Goal: Information Seeking & Learning: Learn about a topic

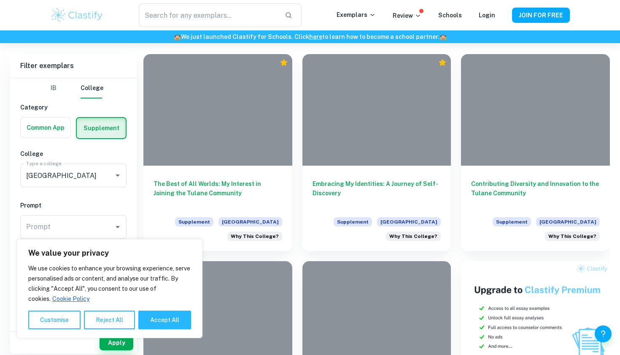
scroll to position [193, 0]
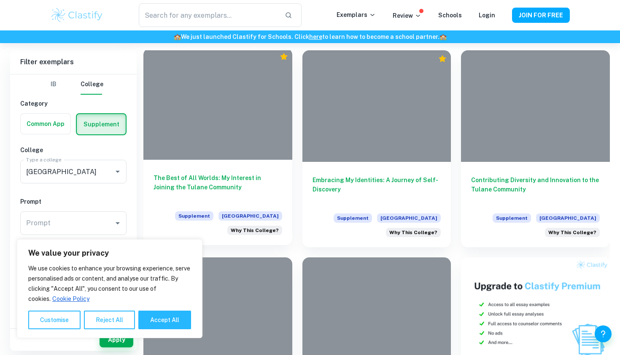
click at [207, 182] on h6 "The Best of All Worlds: My Interest in Joining the Tulane Community" at bounding box center [218, 187] width 129 height 28
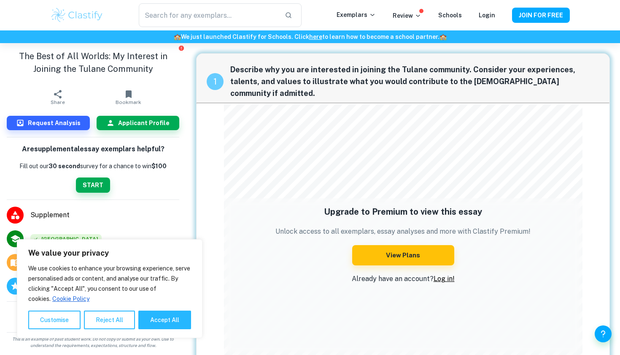
scroll to position [62, 0]
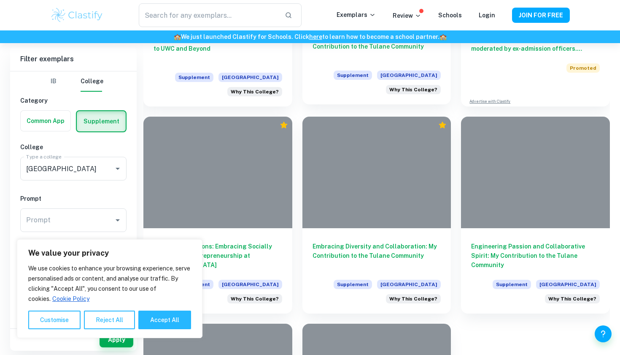
scroll to position [543, 0]
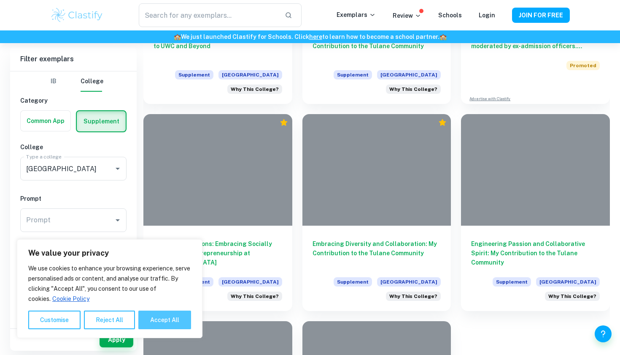
click at [172, 316] on button "Accept All" at bounding box center [164, 319] width 53 height 19
checkbox input "true"
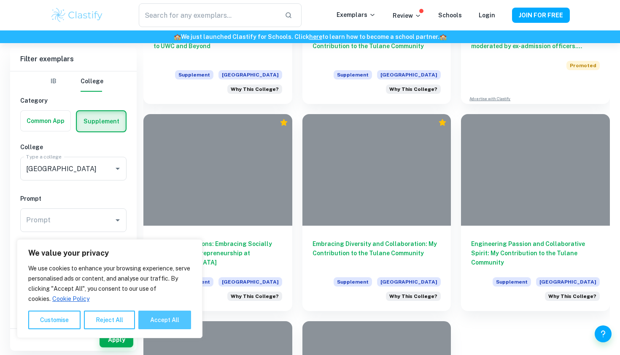
checkbox input "true"
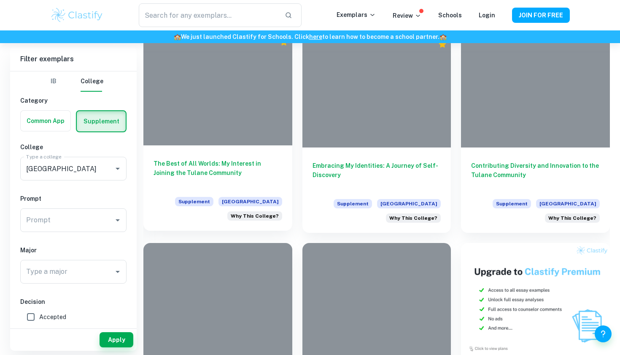
scroll to position [206, 0]
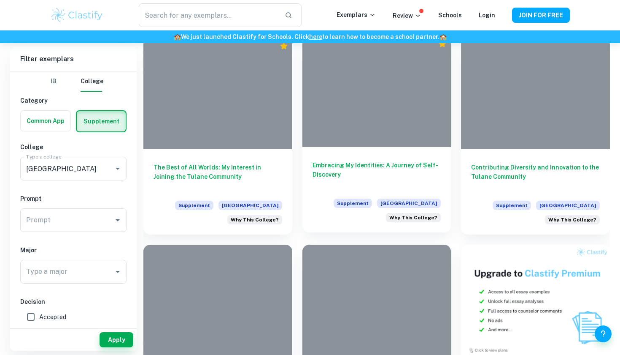
click at [367, 169] on h6 "Embracing My Identities: A Journey of Self-Discovery" at bounding box center [377, 174] width 129 height 28
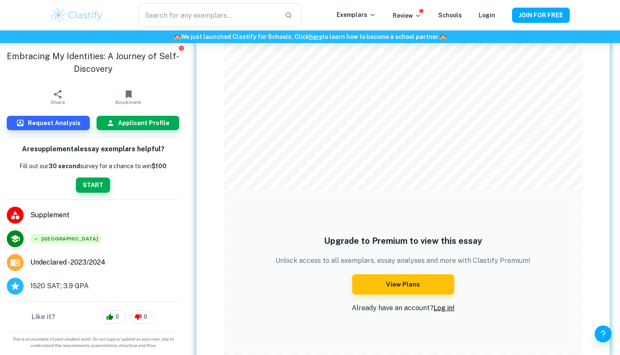
scroll to position [355, 0]
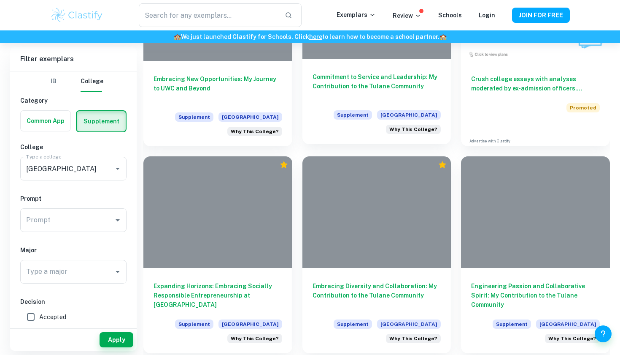
scroll to position [502, 0]
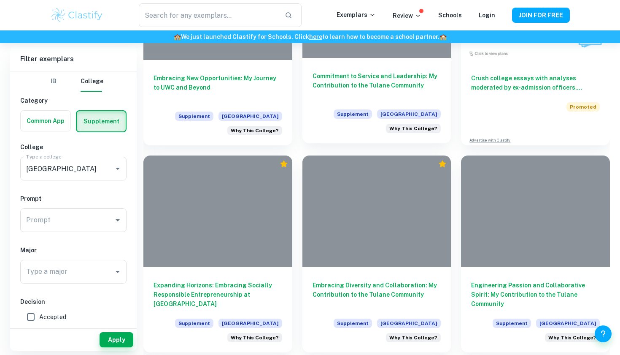
click at [339, 75] on h6 "Commitment to Service and Leadership: My Contribution to the Tulane Community" at bounding box center [377, 85] width 129 height 28
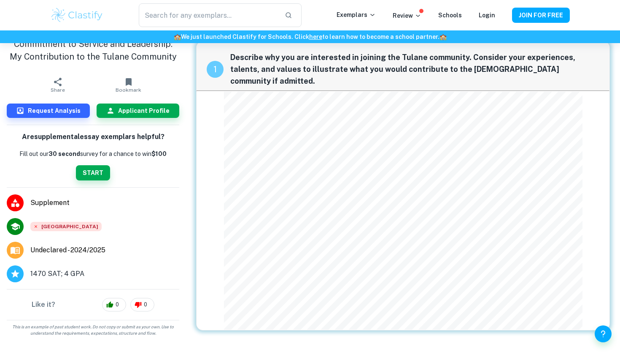
scroll to position [11, 0]
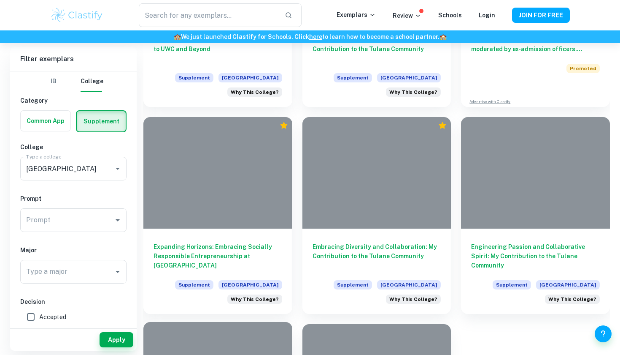
scroll to position [423, 0]
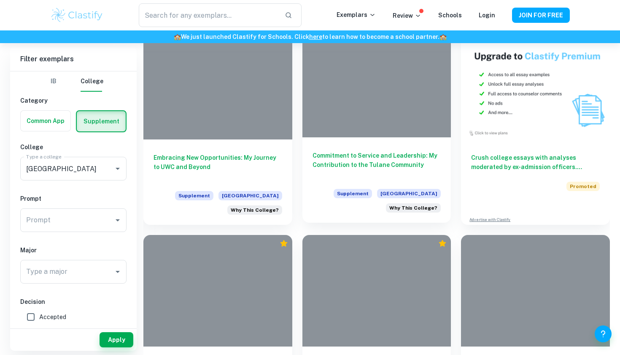
click at [354, 152] on h6 "Commitment to Service and Leadership: My Contribution to the Tulane Community" at bounding box center [377, 165] width 129 height 28
